Goal: Use online tool/utility: Utilize a website feature to perform a specific function

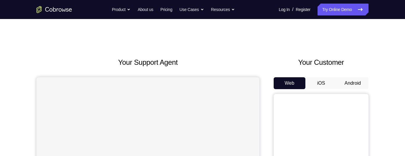
click at [360, 84] on button "Android" at bounding box center [353, 83] width 32 height 12
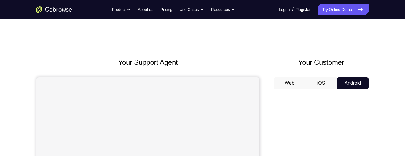
click at [356, 85] on button "Android" at bounding box center [353, 83] width 32 height 12
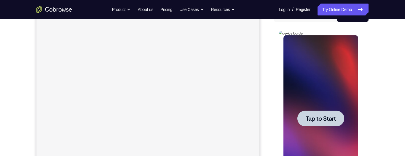
scroll to position [89, 0]
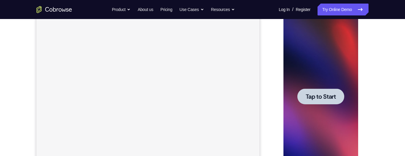
click at [324, 93] on span "Tap to Start" at bounding box center [321, 96] width 30 height 6
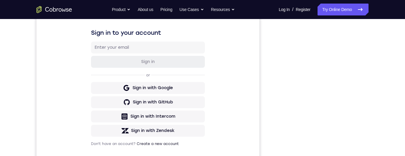
scroll to position [135, 0]
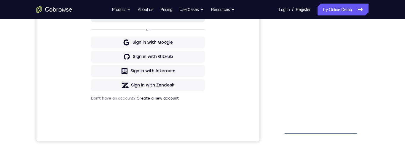
click at [321, 129] on div at bounding box center [320, 51] width 75 height 166
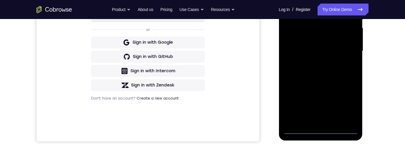
click at [321, 129] on div at bounding box center [320, 51] width 75 height 166
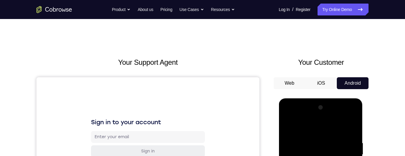
scroll to position [62, 0]
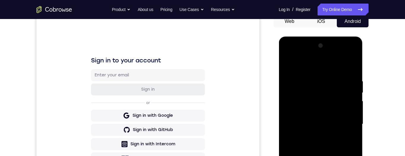
click at [343, 155] on div at bounding box center [320, 124] width 75 height 166
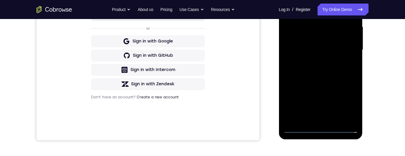
click at [348, 105] on div at bounding box center [320, 50] width 75 height 166
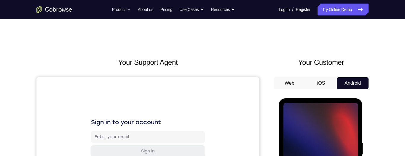
scroll to position [90, 0]
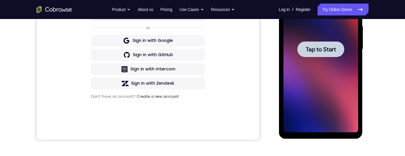
click at [312, 50] on span "Tap to Start" at bounding box center [321, 49] width 30 height 6
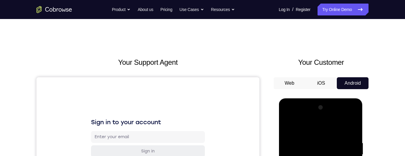
scroll to position [176, 0]
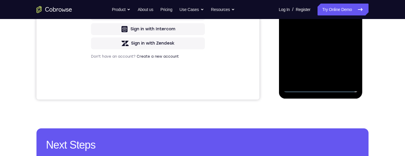
click at [320, 88] on div at bounding box center [320, 9] width 75 height 166
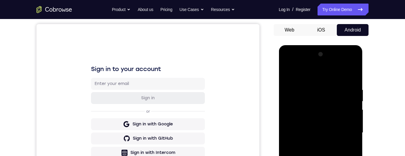
click at [305, 75] on div at bounding box center [320, 133] width 75 height 166
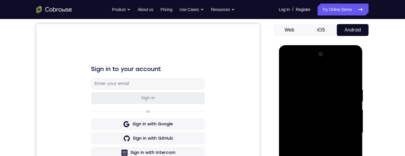
click at [305, 75] on div at bounding box center [320, 133] width 75 height 166
click at [342, 128] on div at bounding box center [320, 133] width 75 height 166
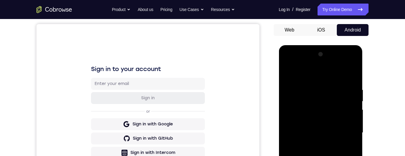
click at [342, 128] on div at bounding box center [320, 133] width 75 height 166
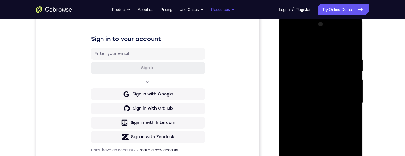
scroll to position [0, 0]
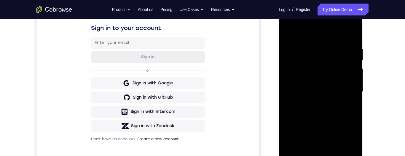
click at [321, 79] on div at bounding box center [320, 92] width 75 height 166
click at [312, 79] on div at bounding box center [320, 92] width 75 height 166
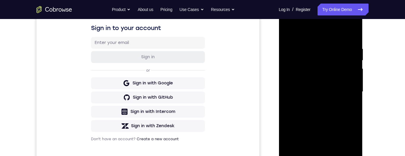
click at [312, 79] on div at bounding box center [320, 92] width 75 height 166
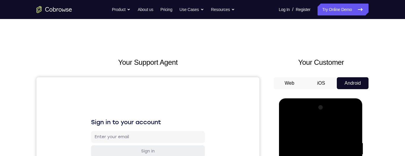
scroll to position [73, 0]
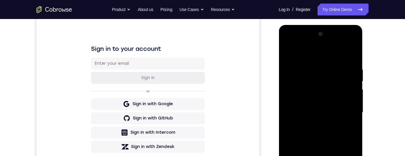
click at [316, 112] on div at bounding box center [320, 112] width 75 height 166
click at [314, 114] on div at bounding box center [320, 112] width 75 height 166
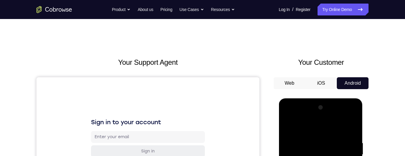
scroll to position [86, 0]
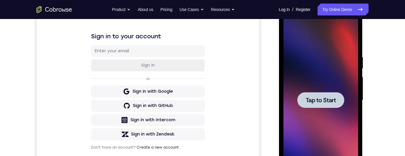
click at [320, 91] on div at bounding box center [320, 100] width 75 height 166
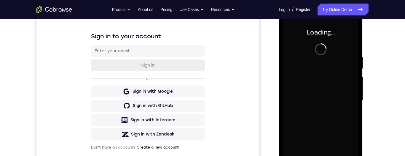
scroll to position [0, 0]
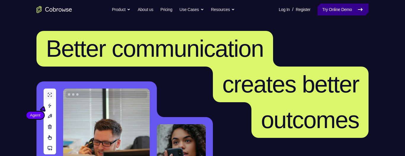
click at [360, 11] on icon at bounding box center [360, 9] width 7 height 7
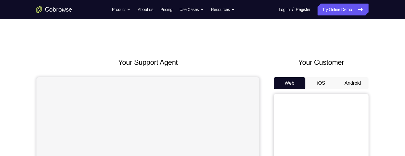
click at [349, 82] on button "Android" at bounding box center [353, 83] width 32 height 12
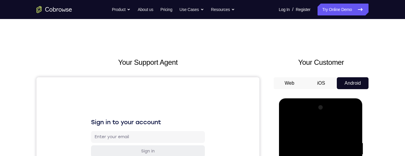
scroll to position [92, 0]
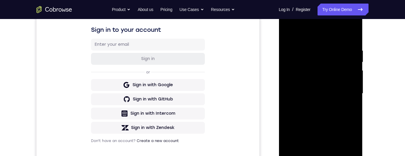
click at [319, 155] on div at bounding box center [320, 93] width 75 height 166
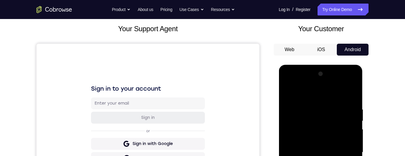
scroll to position [107, 0]
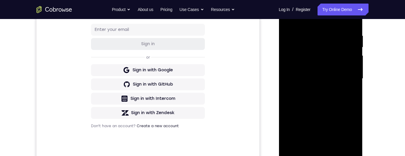
click at [348, 128] on div at bounding box center [320, 79] width 75 height 166
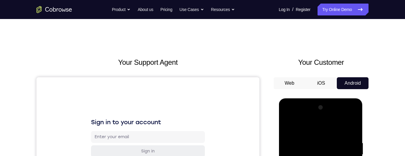
scroll to position [115, 0]
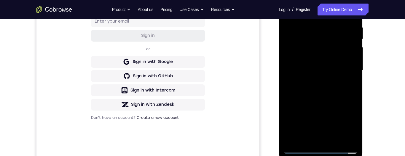
click at [309, 71] on div at bounding box center [320, 70] width 75 height 166
click at [307, 15] on div at bounding box center [320, 70] width 75 height 166
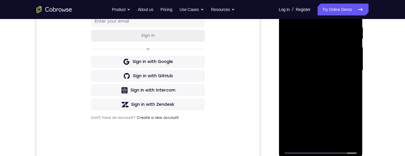
click at [307, 15] on div at bounding box center [320, 70] width 75 height 166
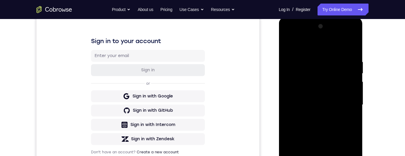
scroll to position [0, 0]
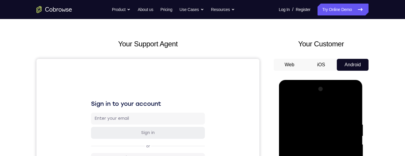
scroll to position [32, 0]
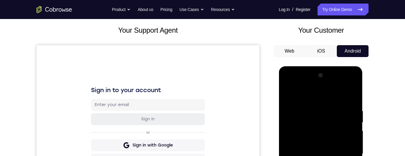
click at [347, 151] on div at bounding box center [320, 154] width 75 height 166
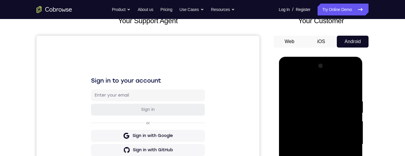
scroll to position [103, 0]
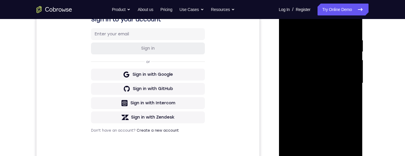
click at [315, 92] on div at bounding box center [320, 83] width 75 height 166
click at [316, 79] on div at bounding box center [320, 83] width 75 height 166
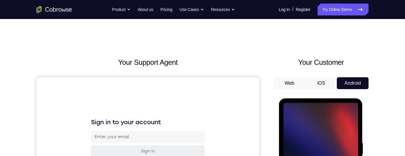
scroll to position [160, 0]
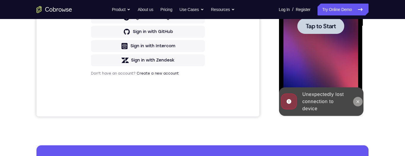
click at [358, 102] on icon at bounding box center [358, 101] width 3 height 3
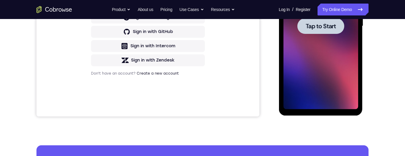
click at [315, 23] on span "Tap to Start" at bounding box center [321, 26] width 30 height 6
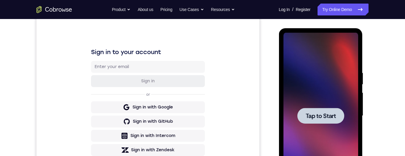
click at [271, 69] on div "Your Support Agent Your Customer Web iOS Android" at bounding box center [202, 96] width 332 height 219
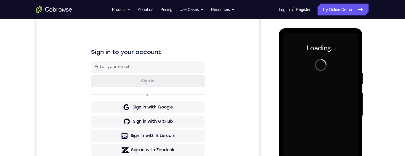
click at [221, 113] on div "Sign in to your account Sign in or Sign in with Google Sign in with GitHub Sign…" at bounding box center [147, 106] width 223 height 199
